Goal: Information Seeking & Learning: Learn about a topic

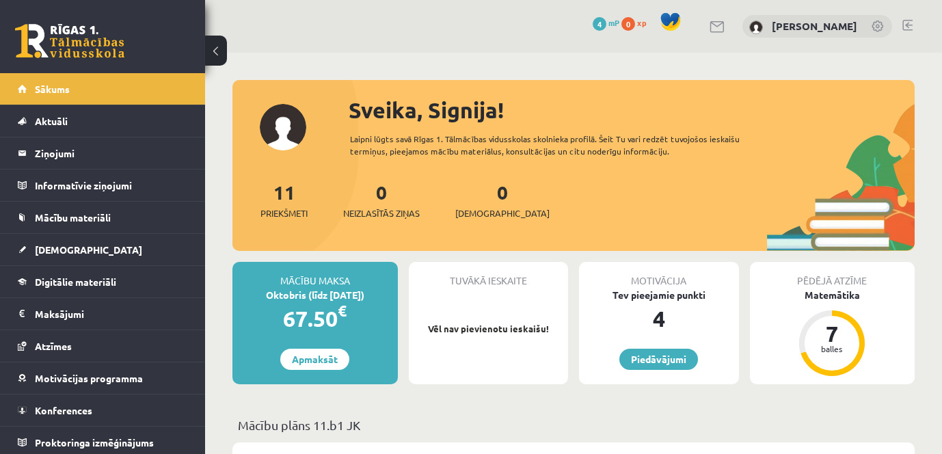
click at [680, 16] on span at bounding box center [670, 22] width 21 height 21
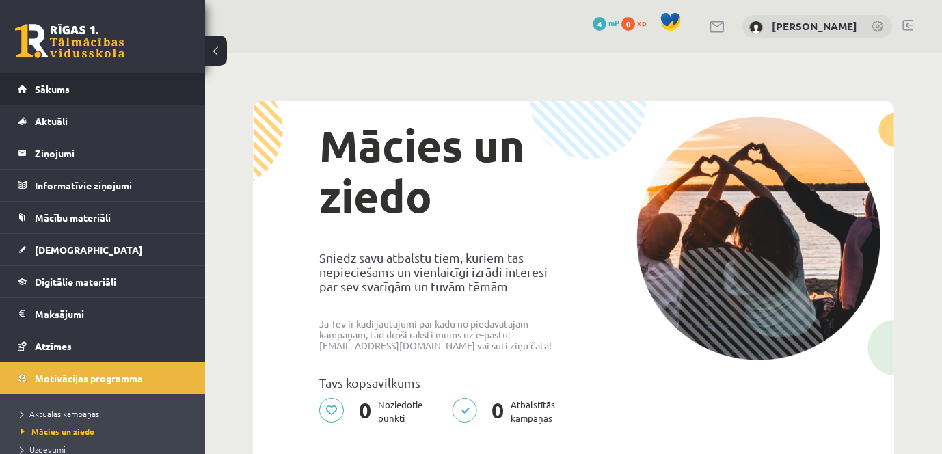
click at [59, 96] on link "Sākums" at bounding box center [103, 88] width 170 height 31
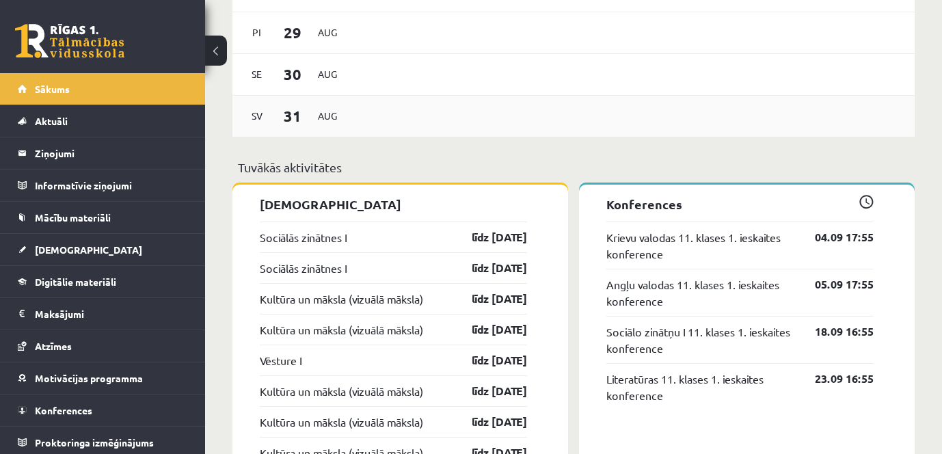
scroll to position [1094, 0]
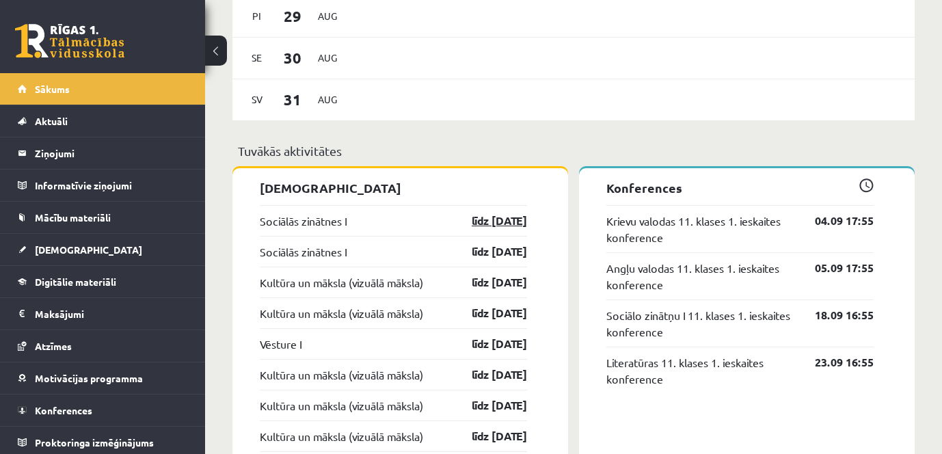
click at [477, 224] on link "līdz 30.09.25" at bounding box center [487, 221] width 79 height 16
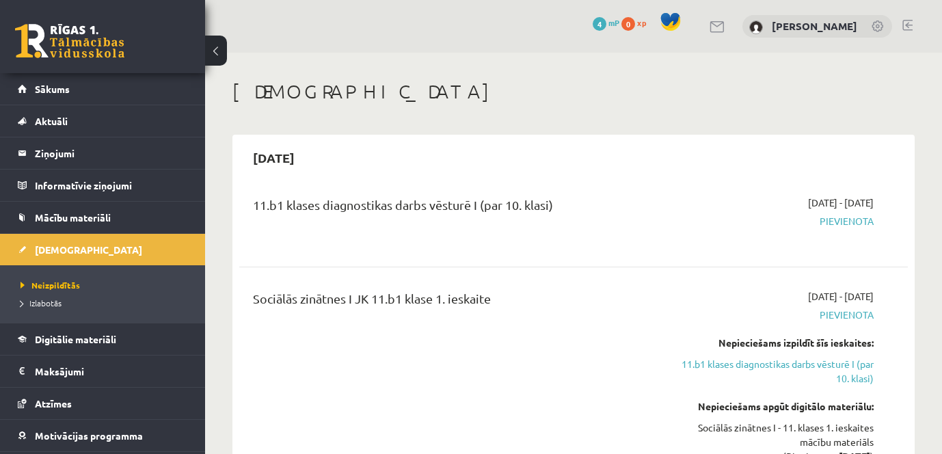
click at [849, 200] on span "[DATE] - [DATE]" at bounding box center [841, 202] width 66 height 14
click at [470, 202] on div "11.b1 klases diagnostikas darbs vēsturē I (par 10. klasi)" at bounding box center [456, 207] width 407 height 25
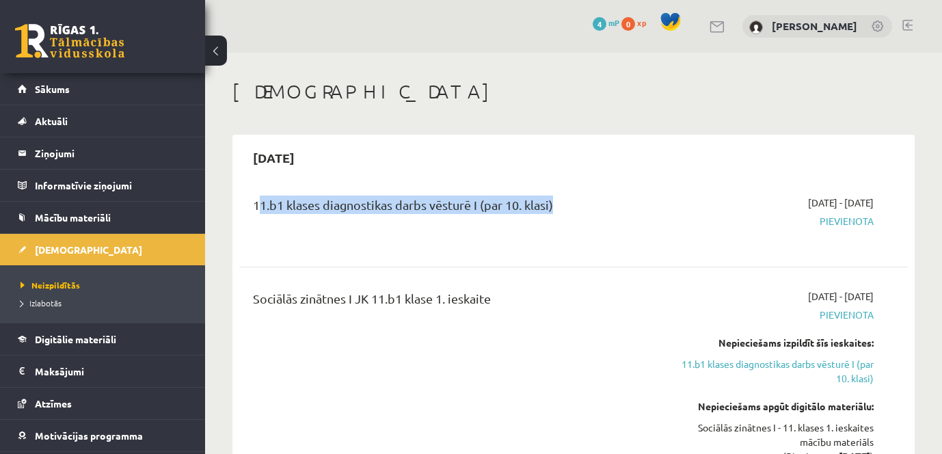
click at [470, 202] on div "11.b1 klases diagnostikas darbs vēsturē I (par 10. klasi)" at bounding box center [456, 207] width 407 height 25
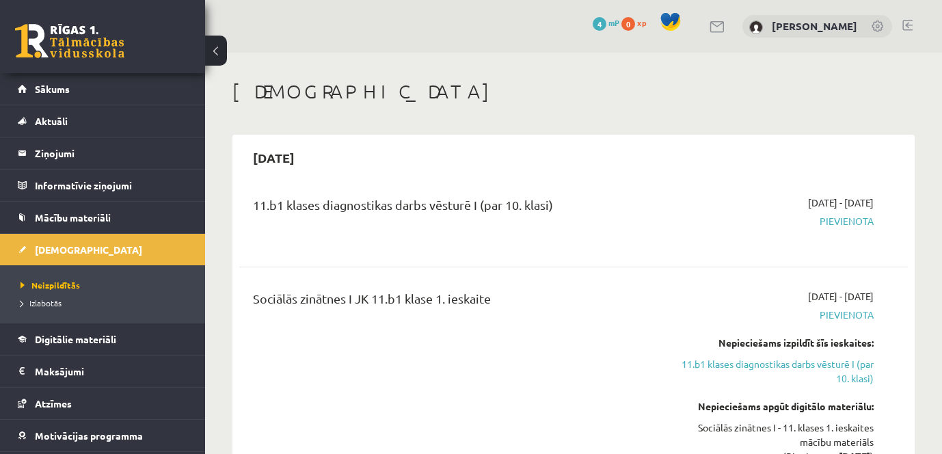
click at [868, 308] on span "Pievienota" at bounding box center [776, 315] width 193 height 14
click at [863, 314] on span "Pievienota" at bounding box center [776, 315] width 193 height 14
click at [847, 219] on span "Pievienota" at bounding box center [776, 221] width 193 height 14
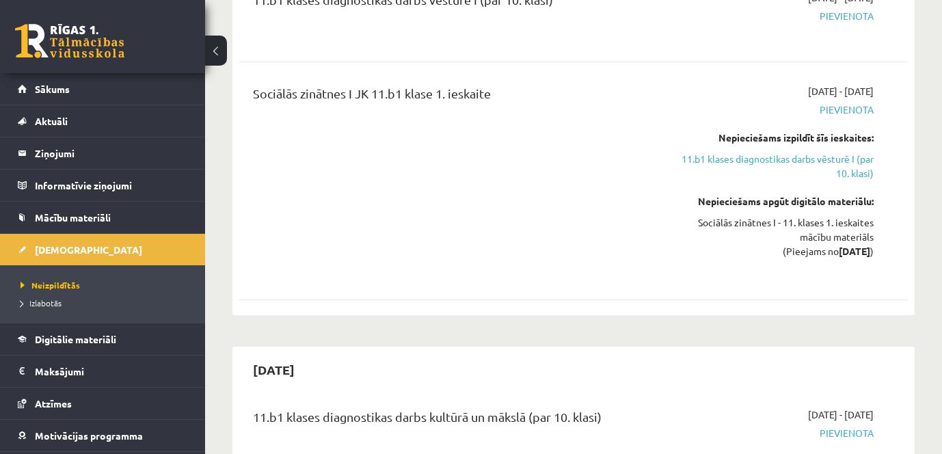
scroll to position [478, 0]
